Goal: Information Seeking & Learning: Learn about a topic

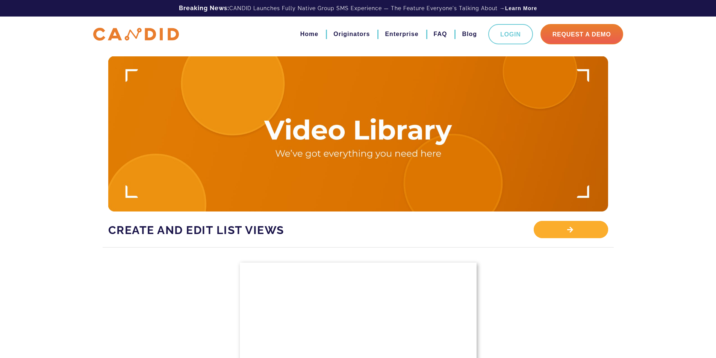
click at [591, 231] on div "View Library" at bounding box center [570, 229] width 74 height 17
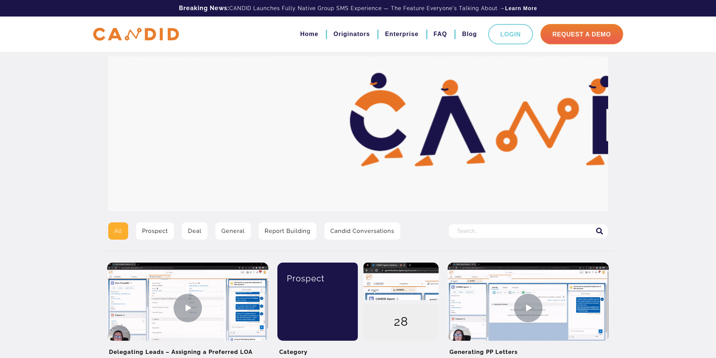
click at [291, 232] on link "Report Building" at bounding box center [287, 230] width 58 height 17
